Goal: Task Accomplishment & Management: Use online tool/utility

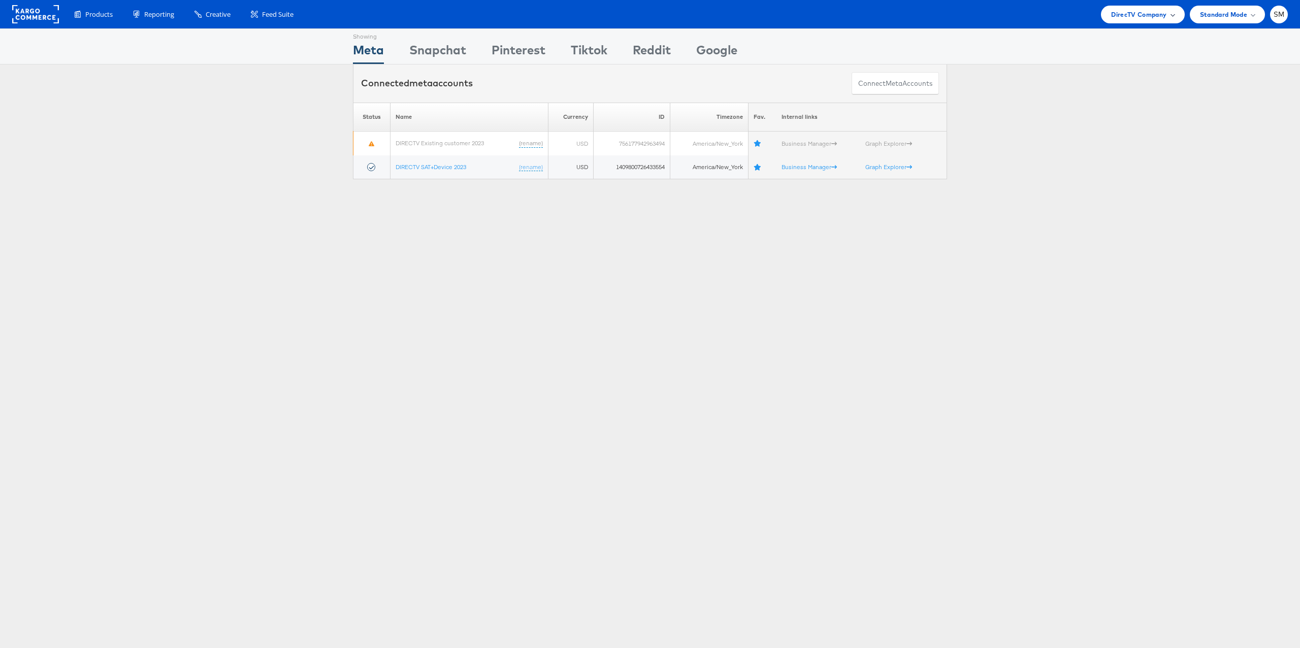
click at [1129, 14] on span "DirecTV Company" at bounding box center [1138, 14] width 55 height 11
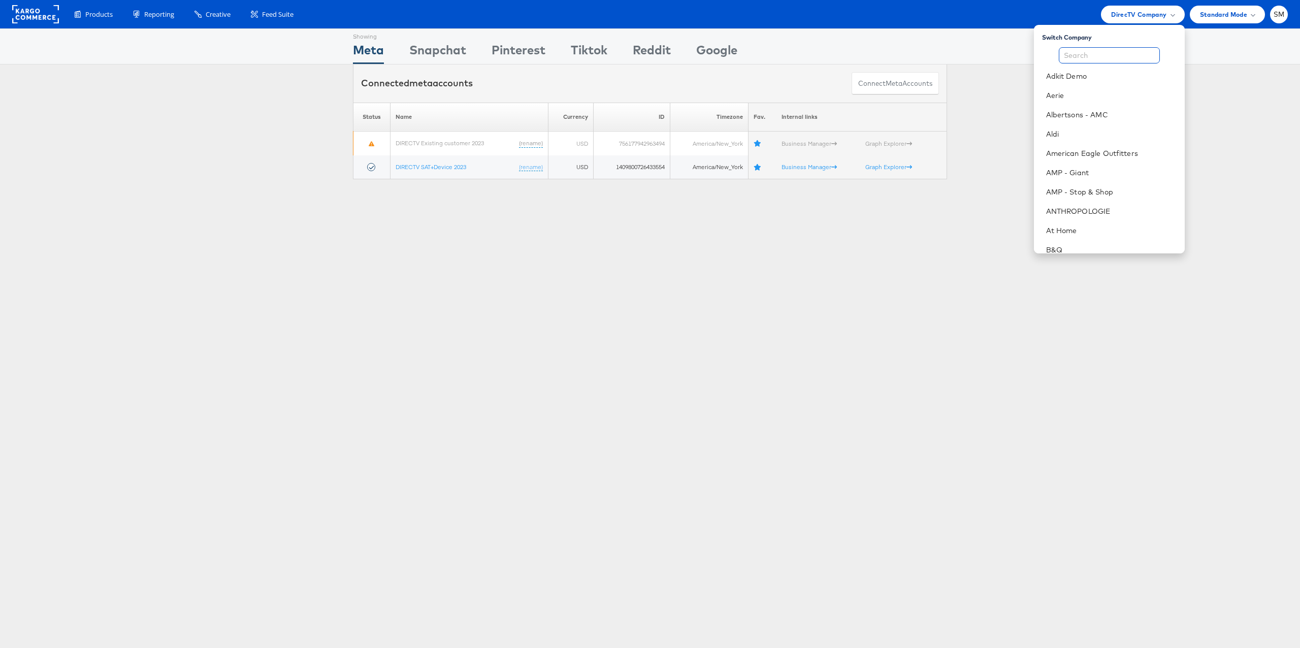
click at [1107, 56] on input "text" at bounding box center [1109, 55] width 101 height 16
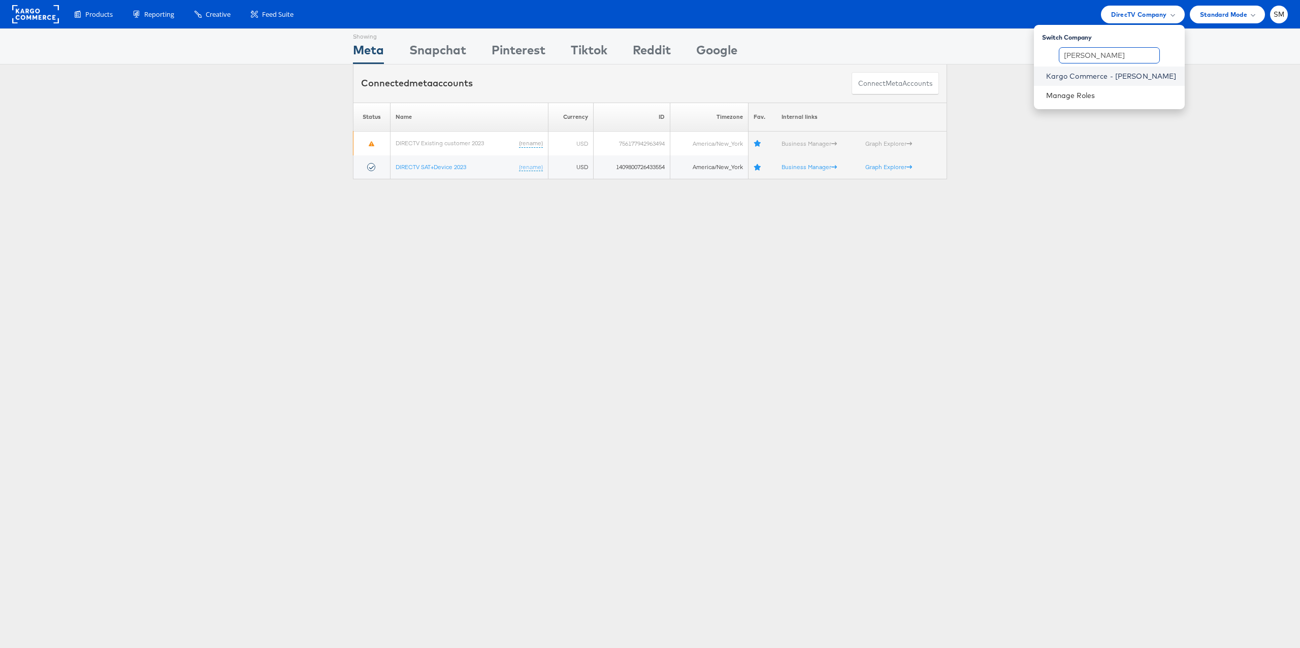
type input "stephen"
click at [1104, 72] on link "Kargo Commerce - Stephen Millea" at bounding box center [1111, 76] width 131 height 10
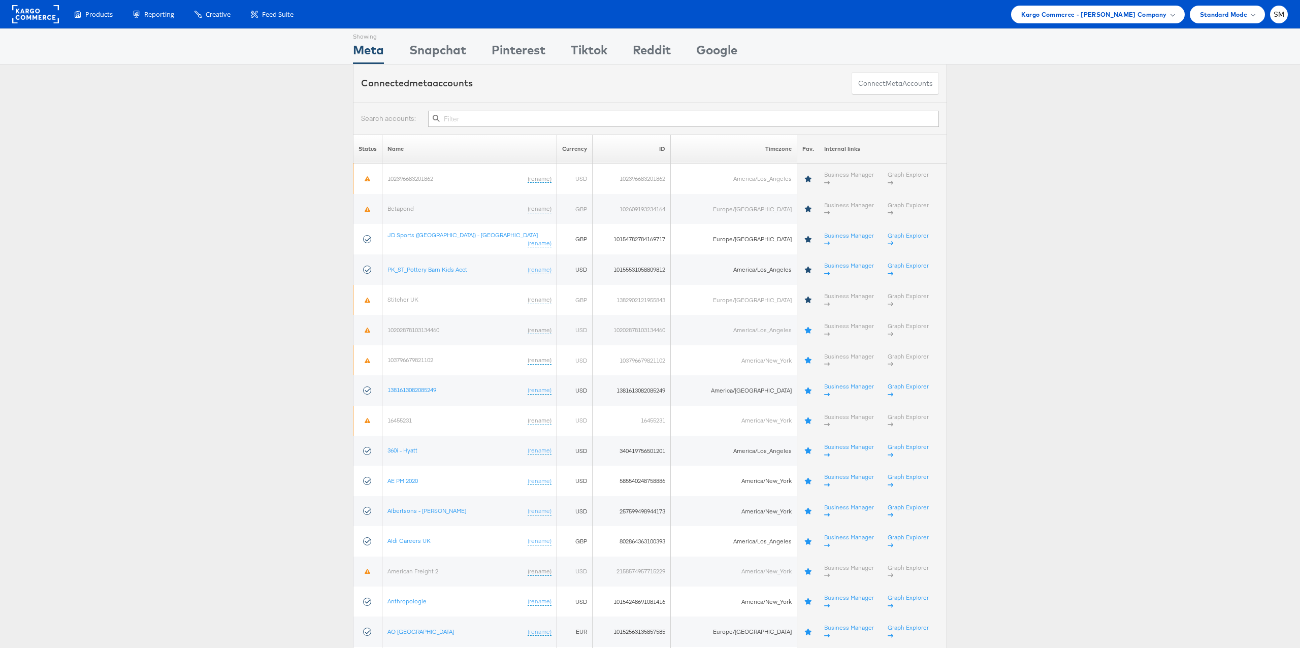
click at [518, 114] on input "text" at bounding box center [683, 119] width 511 height 16
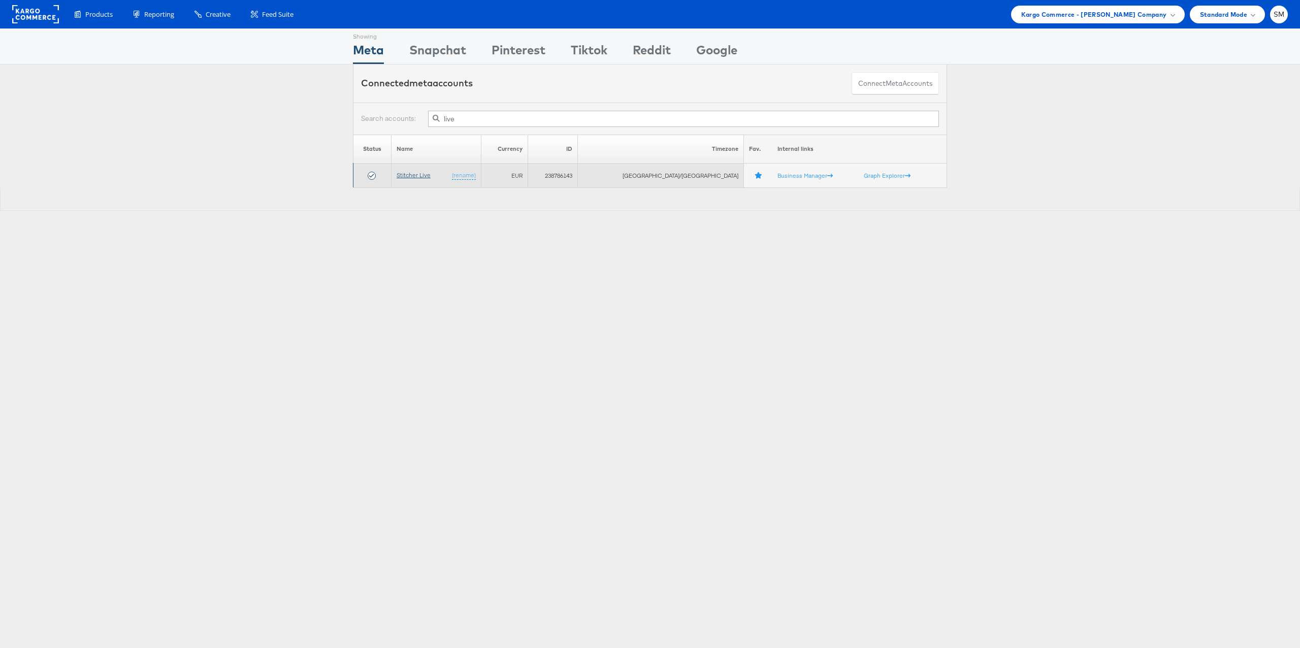
type input "live"
click at [431, 173] on link "Stitcher Live" at bounding box center [414, 175] width 34 height 8
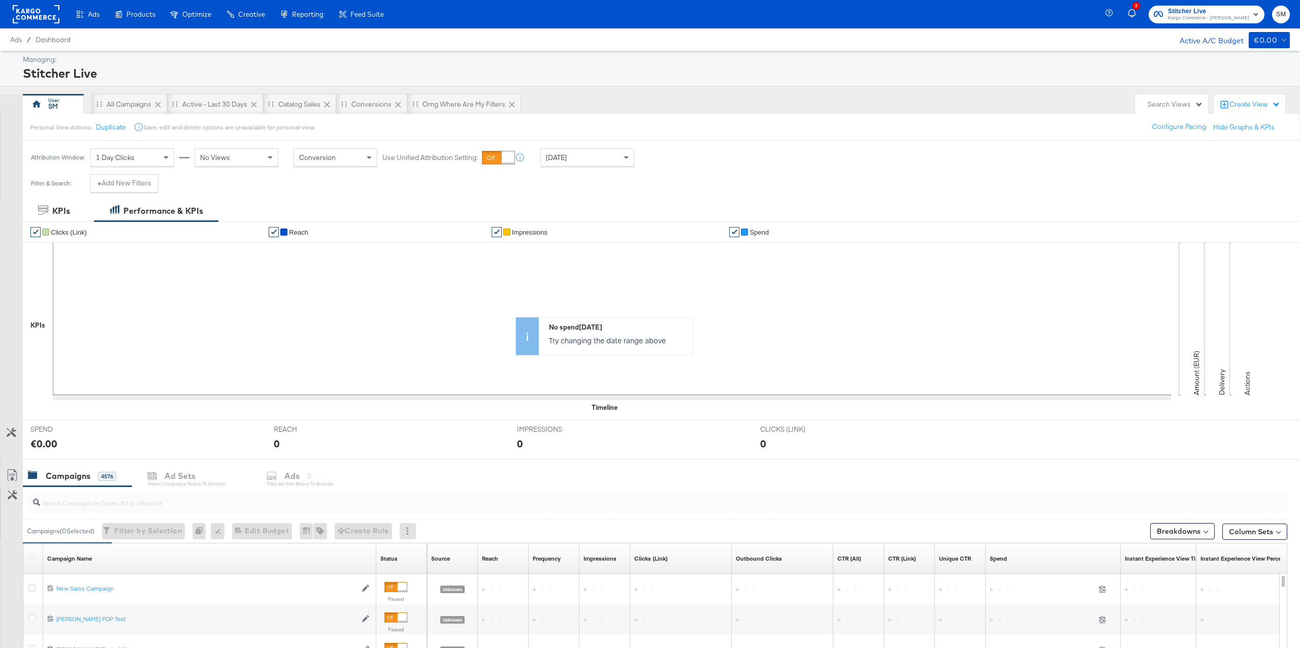
scroll to position [80, 0]
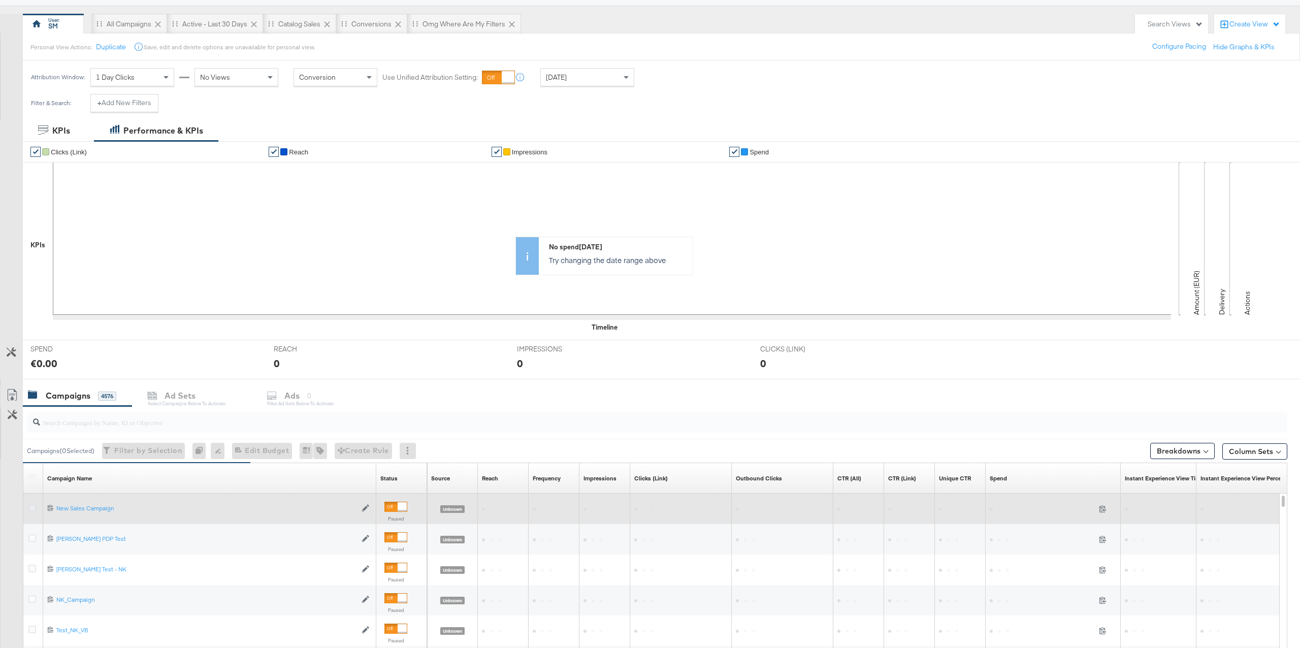
click at [33, 510] on icon at bounding box center [32, 508] width 8 height 8
click at [0, 0] on input "checkbox" at bounding box center [0, 0] width 0 height 0
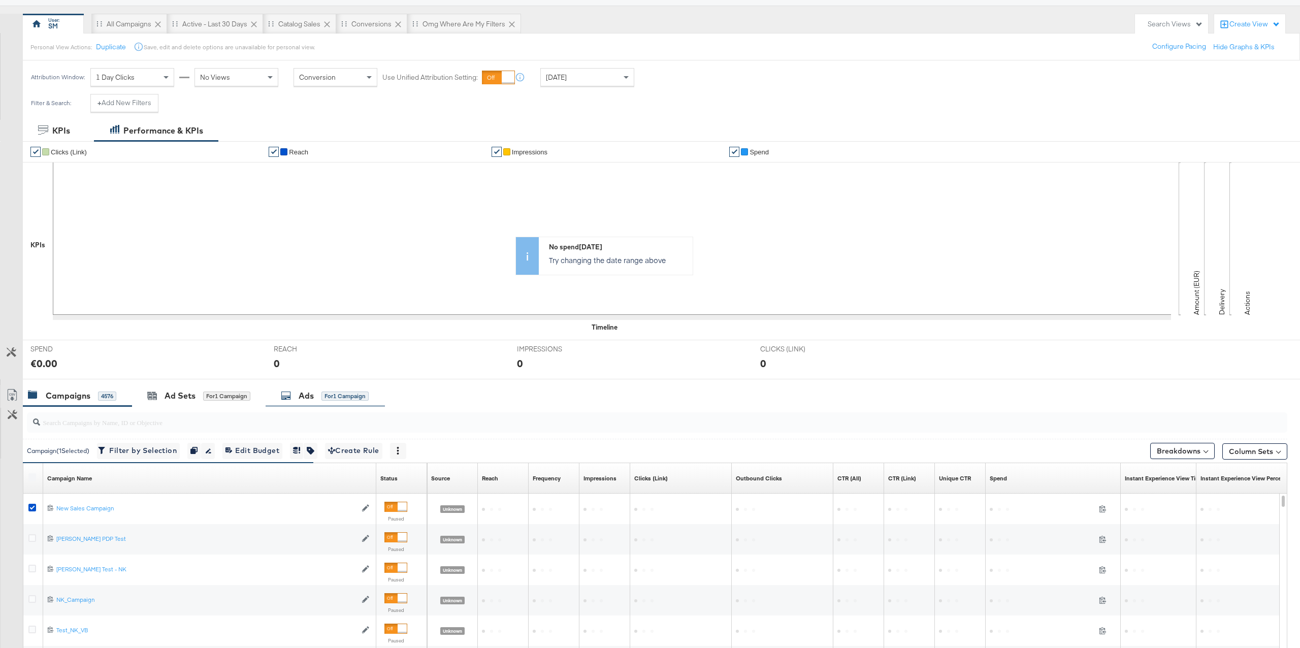
click at [324, 397] on div "for 1 Campaign" at bounding box center [345, 396] width 47 height 9
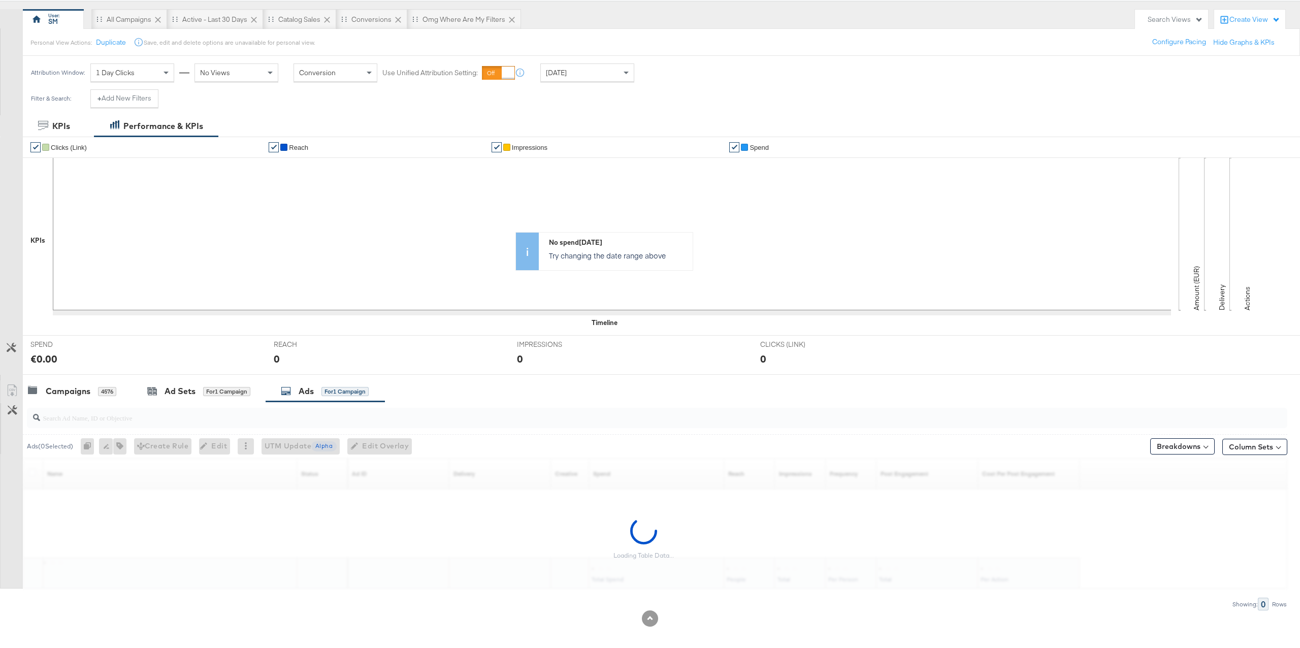
scroll to position [61, 0]
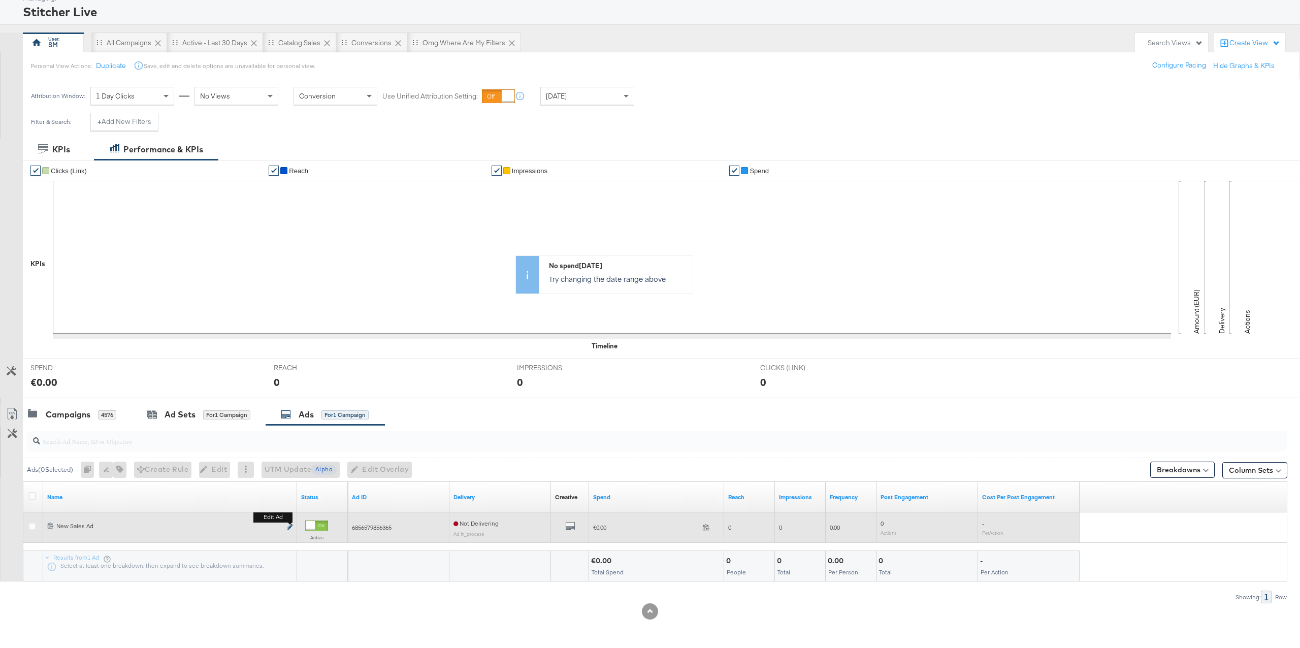
click at [290, 526] on icon "link" at bounding box center [290, 527] width 5 height 6
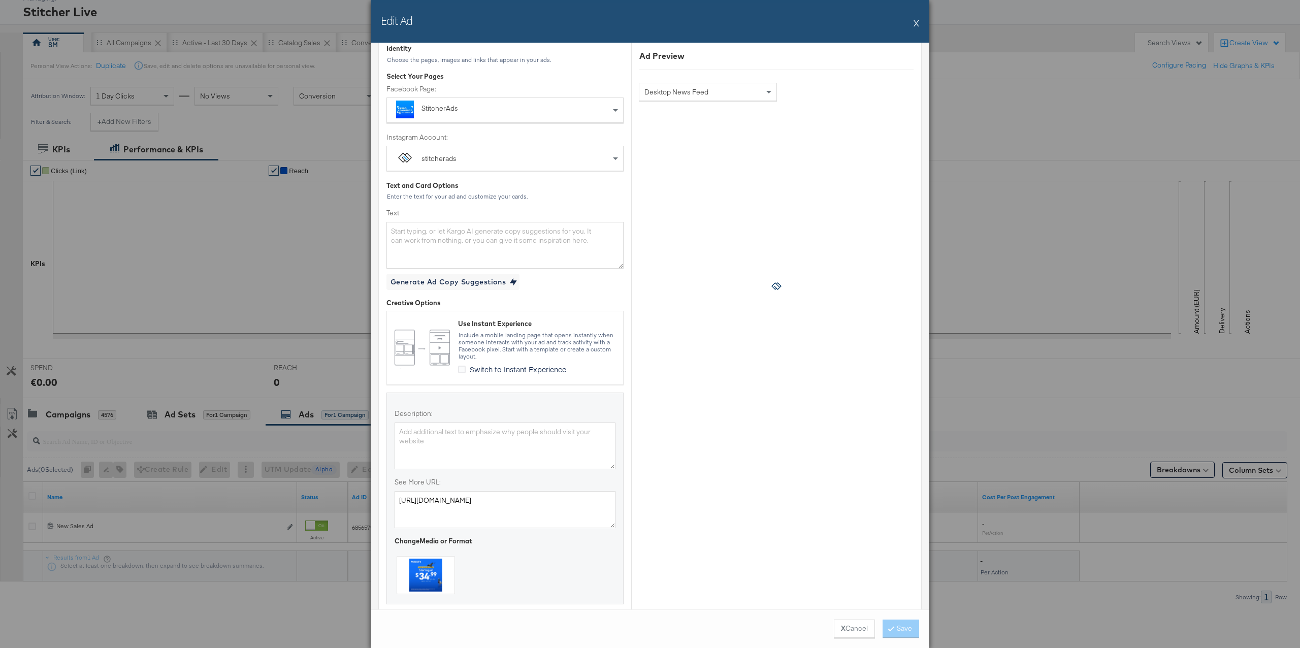
scroll to position [108, 0]
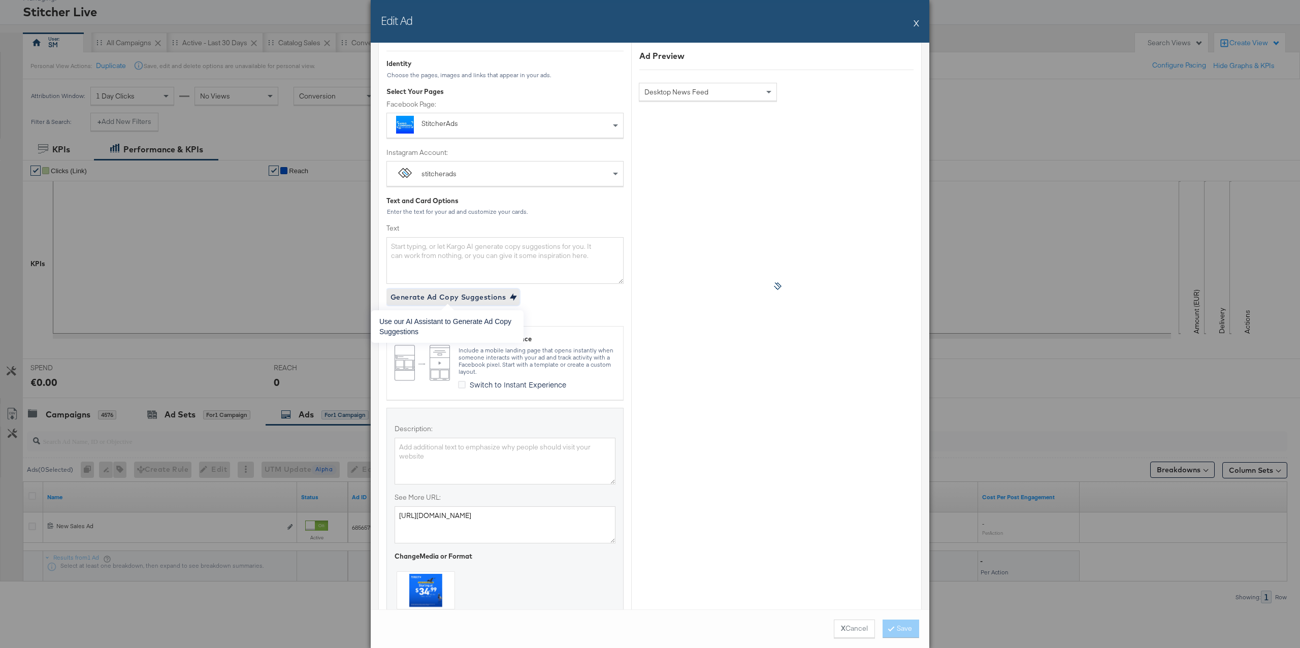
click at [473, 300] on div "Generate Ad Copy Suggestions" at bounding box center [448, 297] width 115 height 13
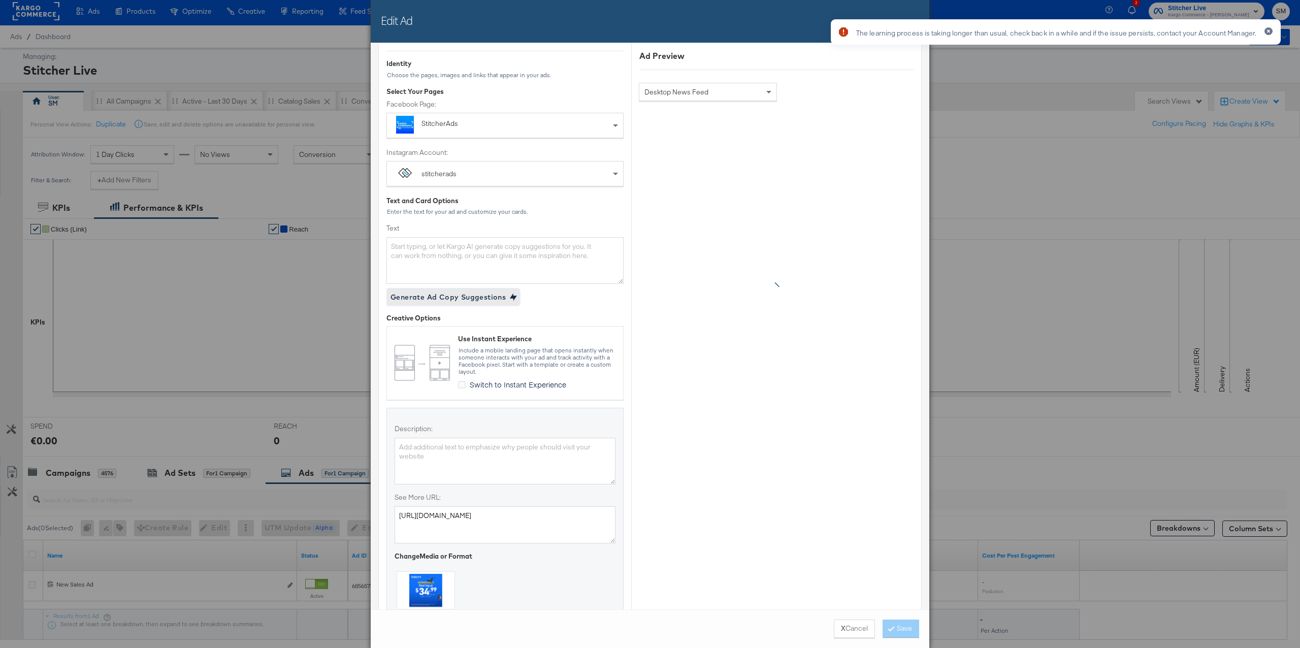
scroll to position [0, 0]
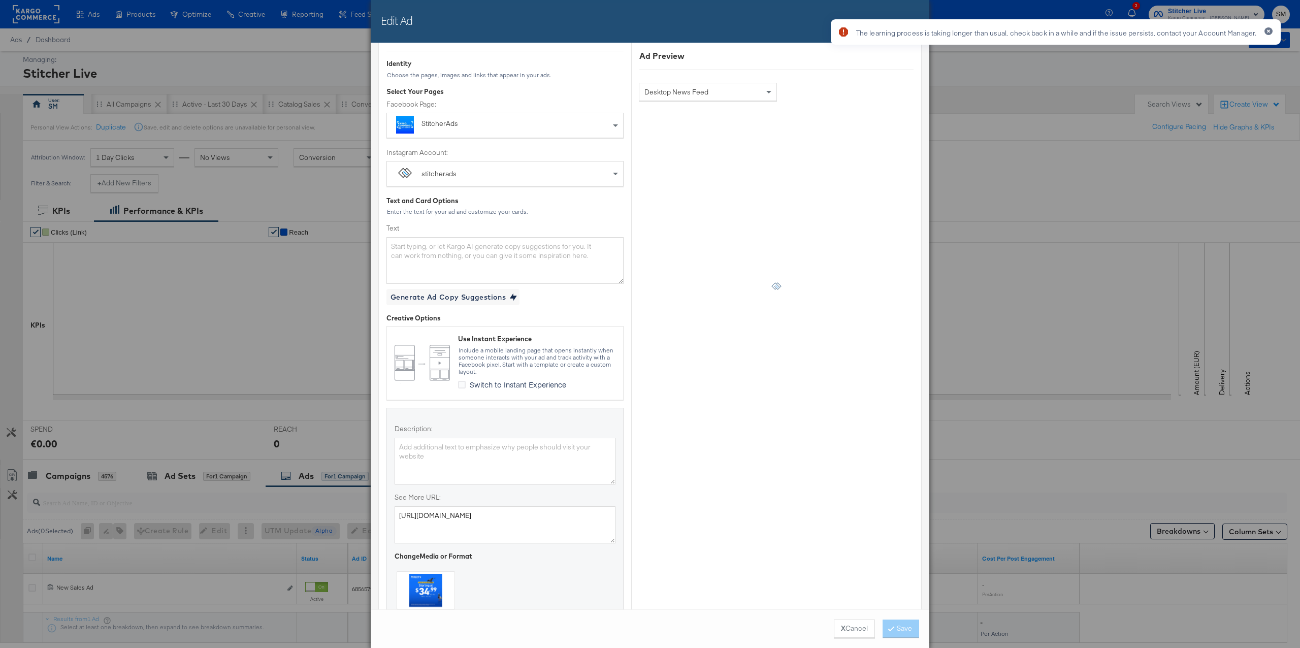
click at [749, 95] on div "Desktop News Feed" at bounding box center [708, 91] width 137 height 17
click at [814, 95] on div "Ad Preview Desktop News Feed" at bounding box center [777, 261] width 290 height 422
click at [505, 271] on textarea "Text" at bounding box center [505, 260] width 237 height 47
click at [443, 269] on textarea "sdf" at bounding box center [505, 260] width 237 height 47
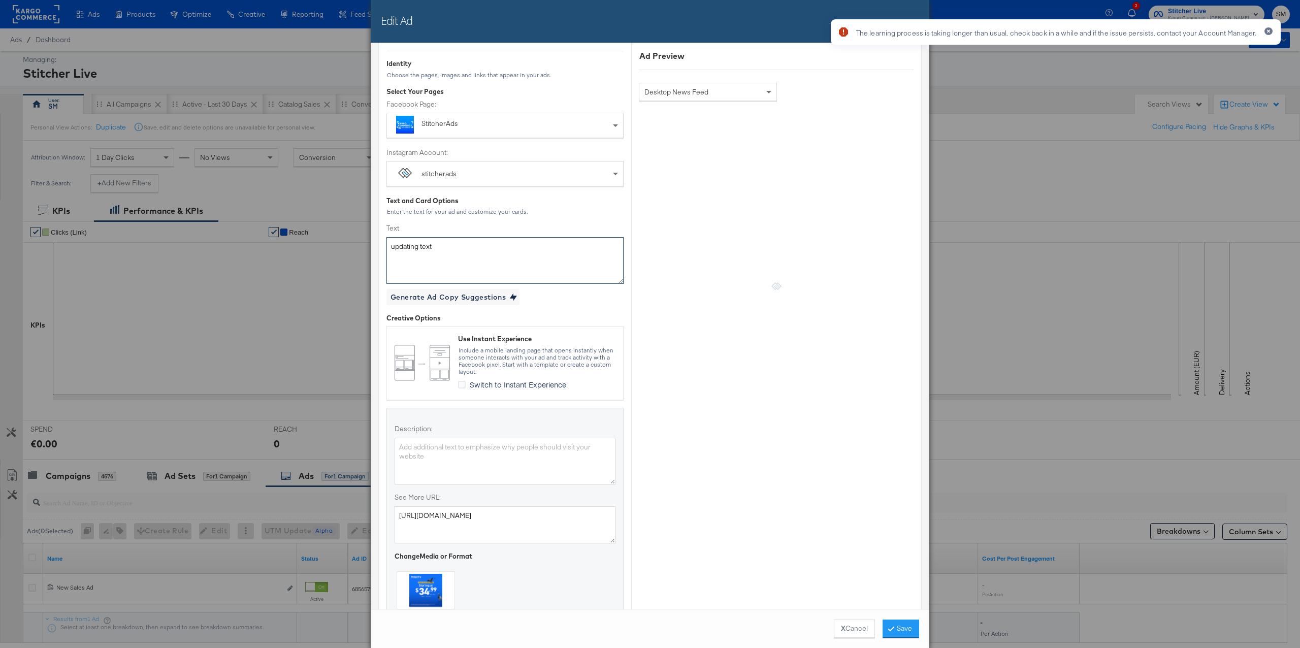
type textarea "updating text"
click at [757, 535] on div "Ad Preview Desktop News Feed" at bounding box center [776, 400] width 290 height 739
click at [906, 626] on button "Save" at bounding box center [901, 629] width 37 height 18
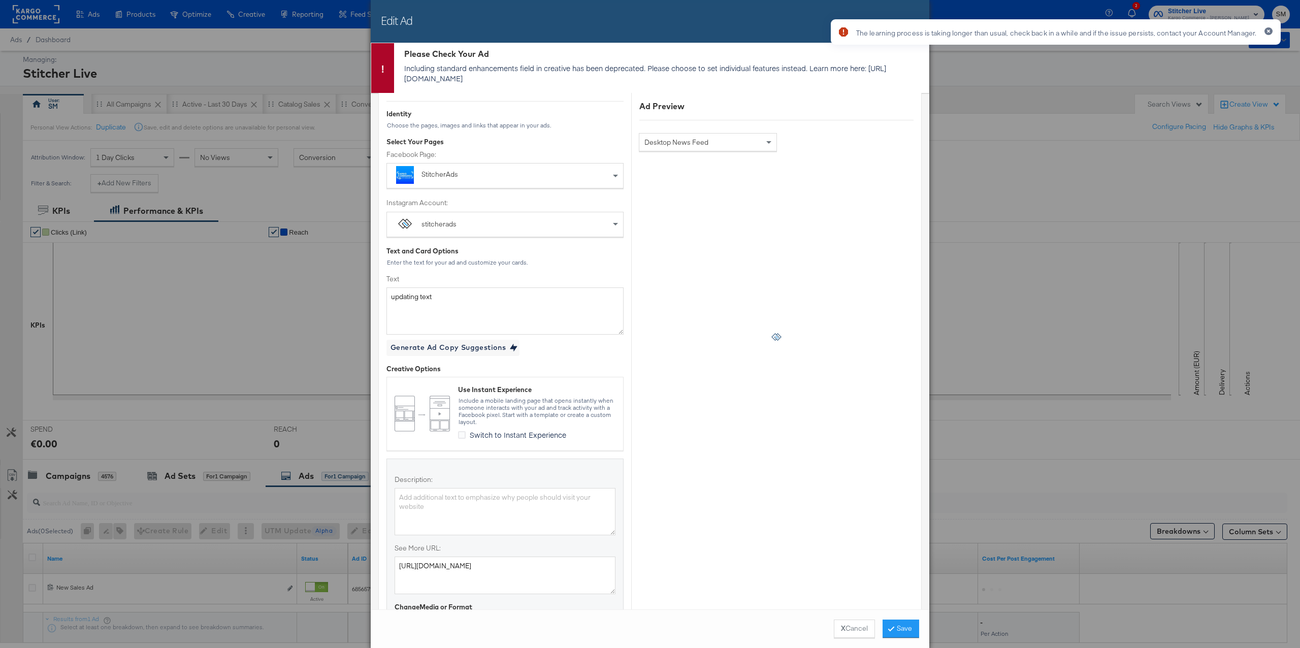
drag, startPoint x: 1271, startPoint y: 29, endPoint x: 1184, endPoint y: 62, distance: 93.2
click at [1271, 29] on button "button" at bounding box center [1269, 31] width 8 height 8
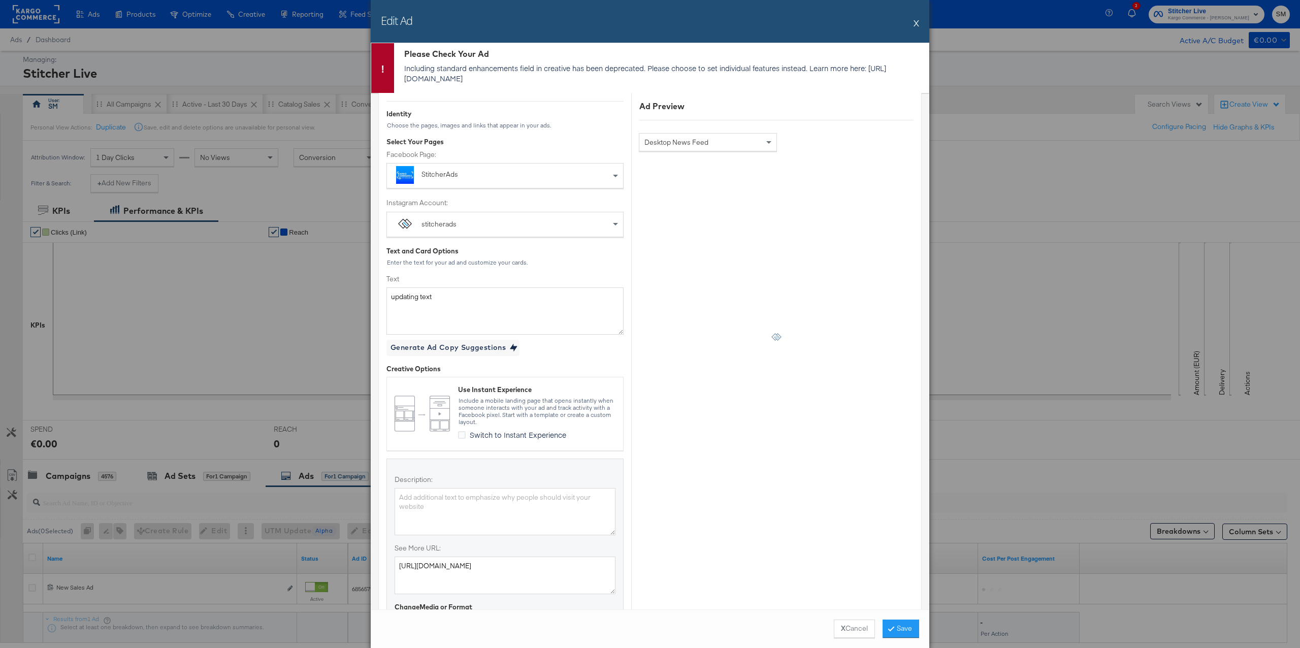
click at [916, 26] on button "X" at bounding box center [917, 23] width 6 height 20
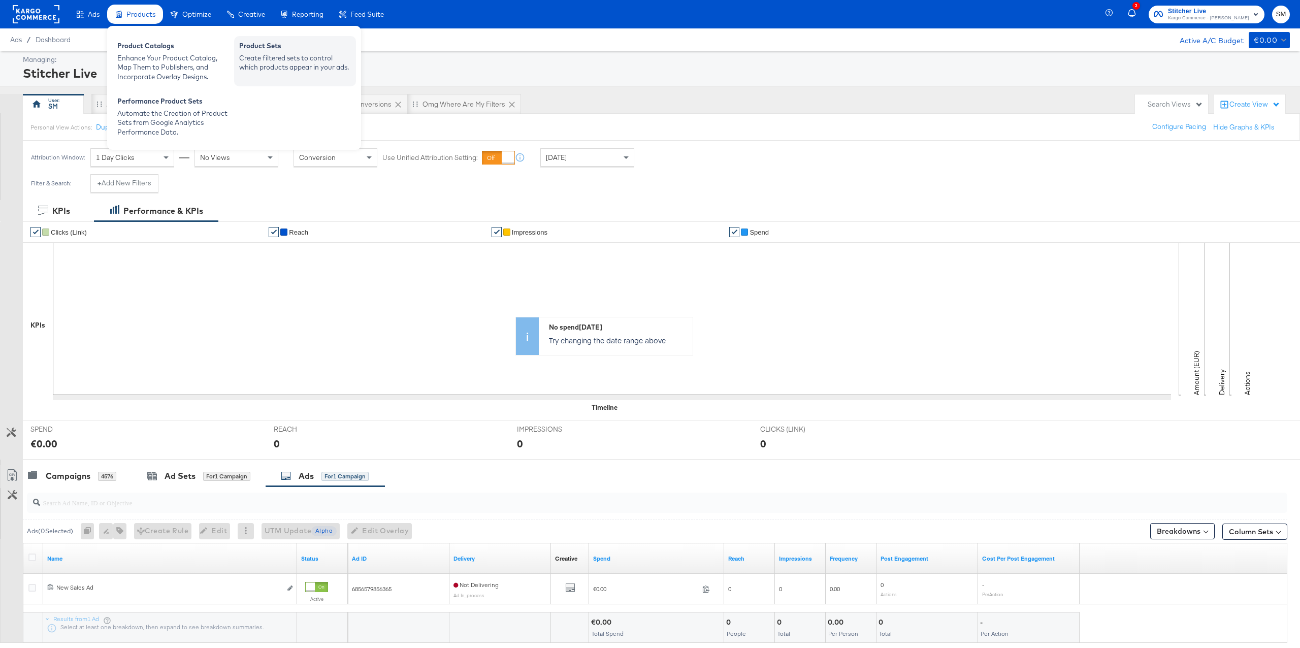
click at [276, 53] on div "Create filtered sets to control which products appear in your ads." at bounding box center [295, 62] width 112 height 19
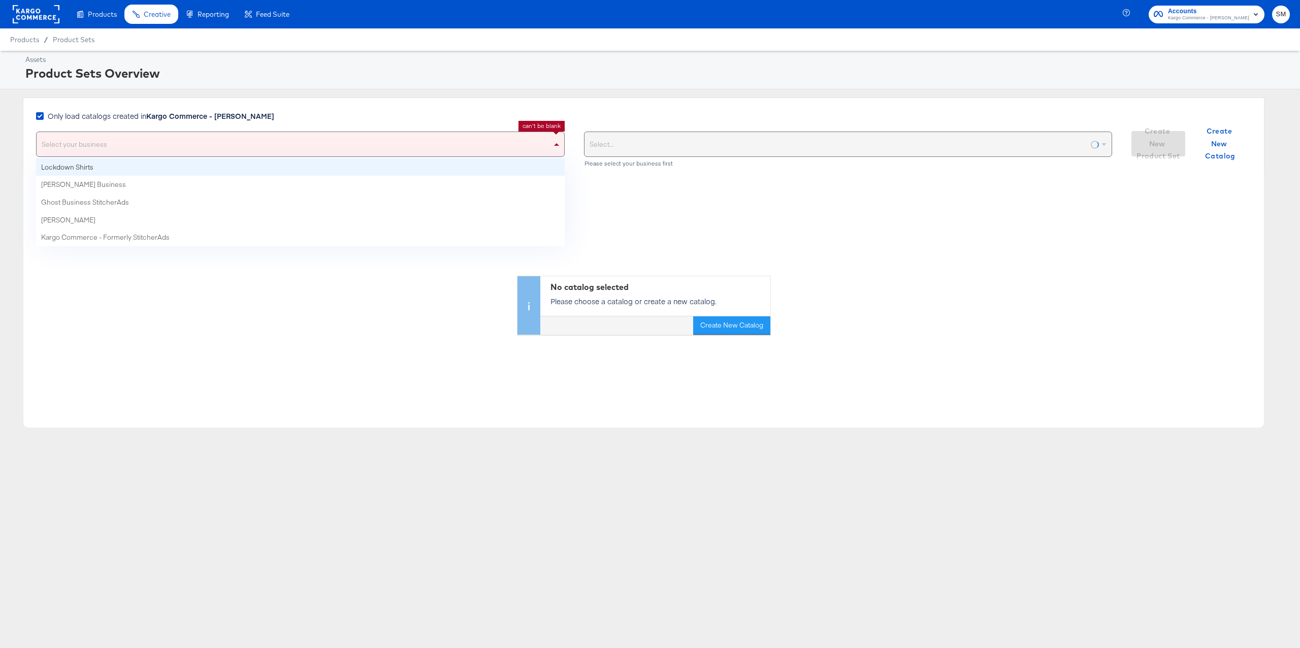
click at [443, 141] on div "Select your business" at bounding box center [301, 144] width 528 height 24
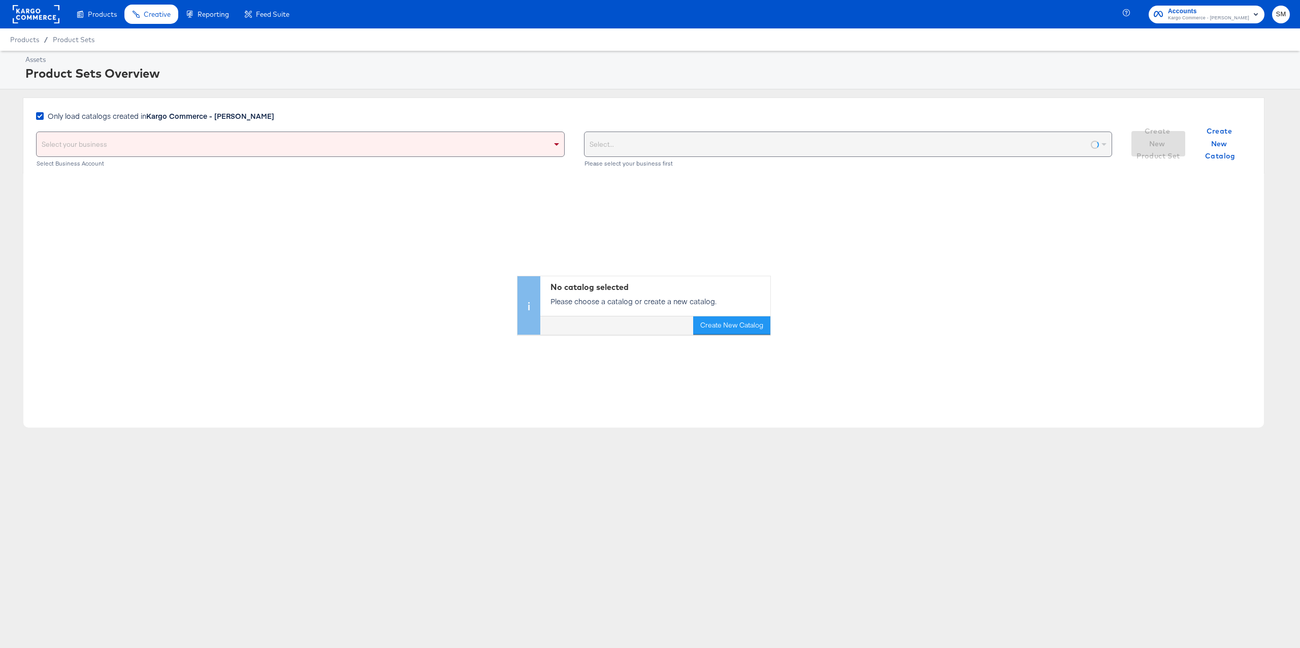
click at [432, 81] on div "Product Sets Overview" at bounding box center [656, 73] width 1262 height 17
